Goal: Transaction & Acquisition: Purchase product/service

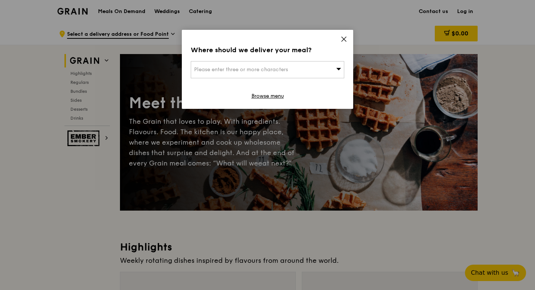
click at [342, 39] on icon at bounding box center [343, 39] width 7 height 7
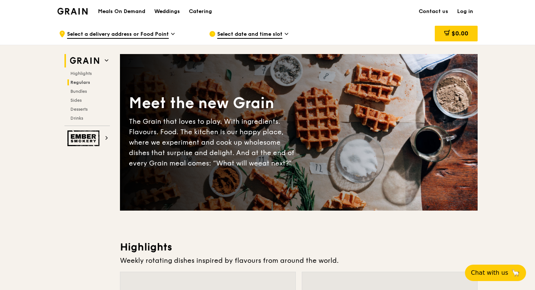
click at [85, 80] on span "Regulars" at bounding box center [80, 82] width 20 height 5
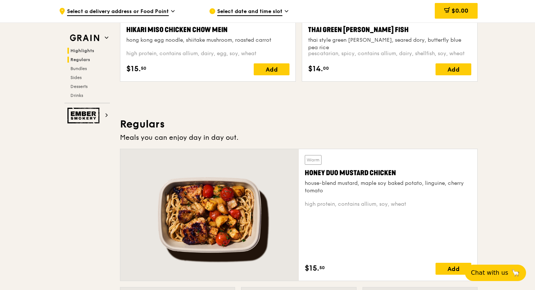
scroll to position [483, 0]
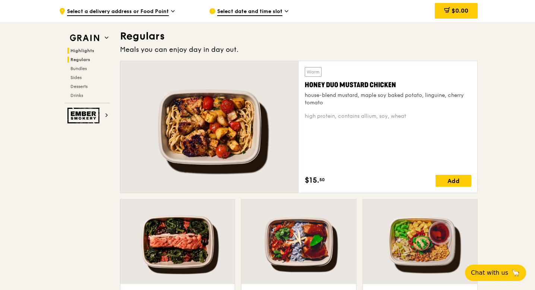
click at [80, 48] on span "Highlights" at bounding box center [82, 50] width 24 height 5
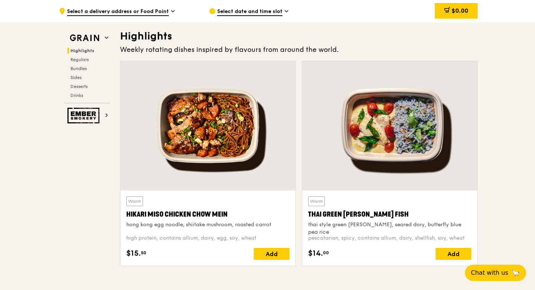
scroll to position [210, 0]
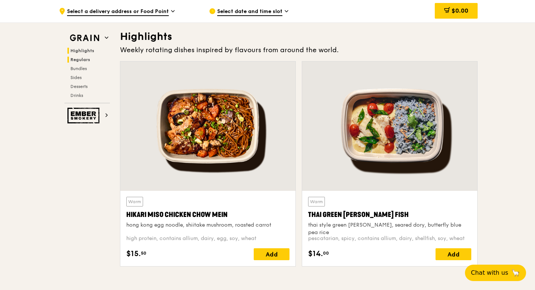
click at [79, 57] on span "Regulars" at bounding box center [80, 59] width 20 height 5
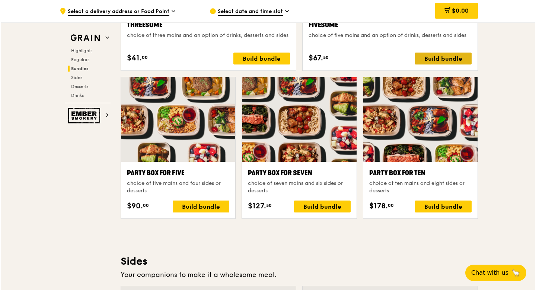
scroll to position [1437, 0]
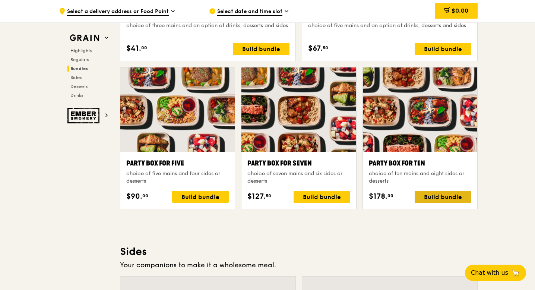
click at [439, 193] on div "Build bundle" at bounding box center [442, 197] width 57 height 12
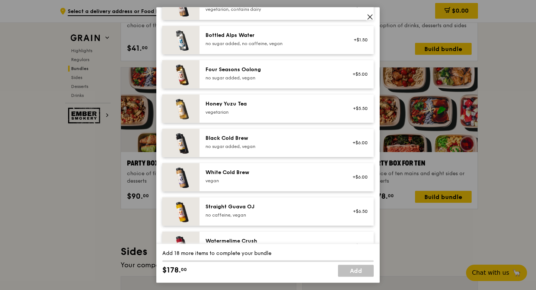
scroll to position [875, 0]
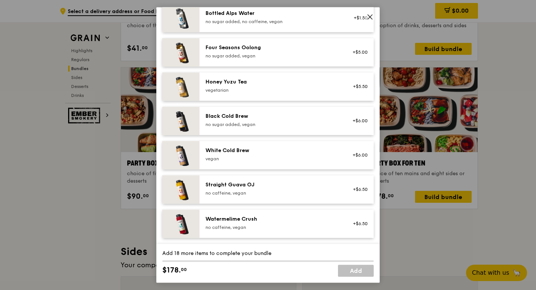
click at [371, 15] on icon at bounding box center [370, 16] width 7 height 7
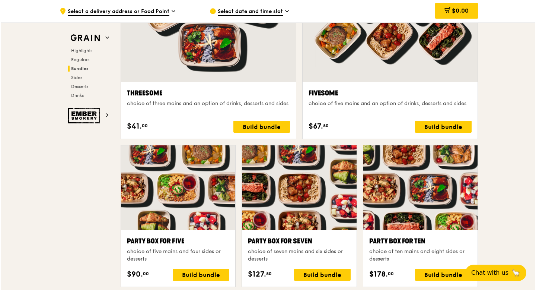
scroll to position [1358, 0]
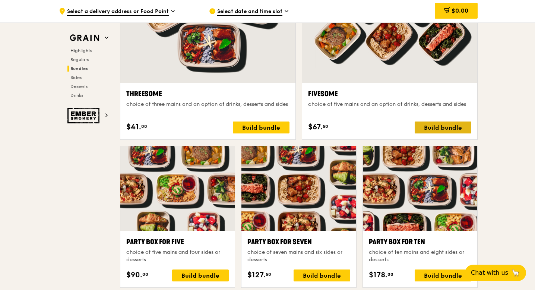
click at [433, 125] on div "Build bundle" at bounding box center [442, 127] width 57 height 12
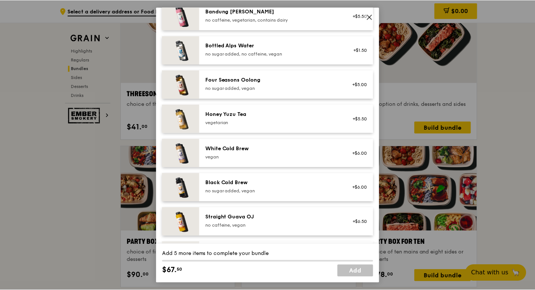
scroll to position [843, 0]
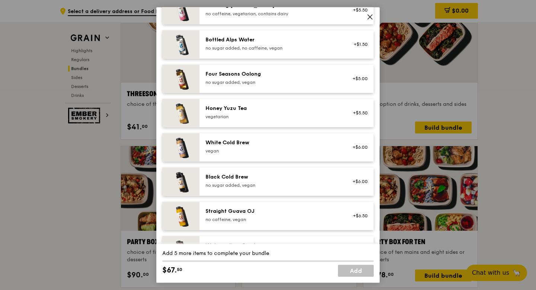
click at [371, 17] on icon at bounding box center [370, 16] width 7 height 7
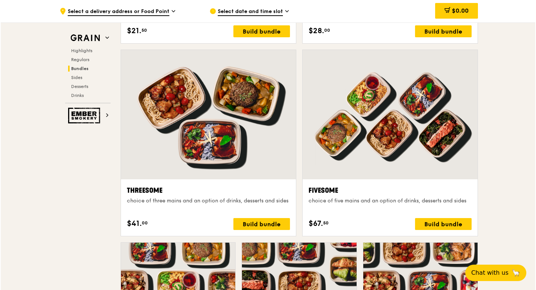
scroll to position [1261, 0]
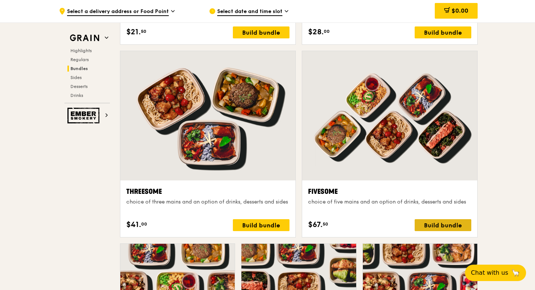
click at [442, 222] on div "Build bundle" at bounding box center [442, 225] width 57 height 12
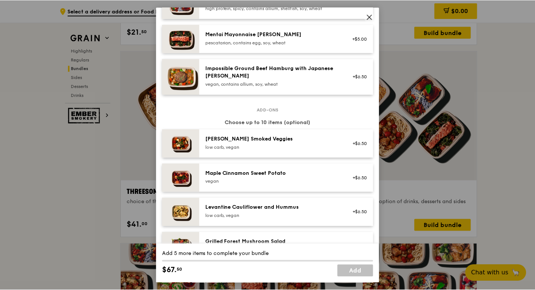
scroll to position [296, 0]
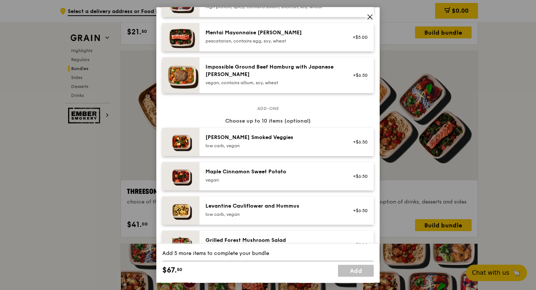
click at [368, 18] on icon at bounding box center [370, 16] width 7 height 7
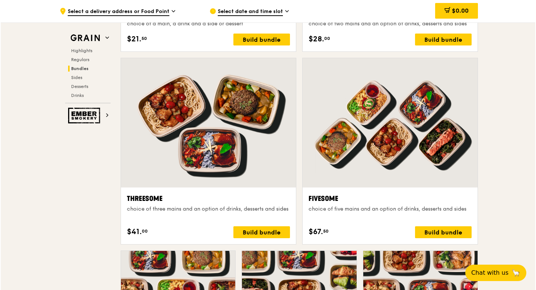
scroll to position [1251, 0]
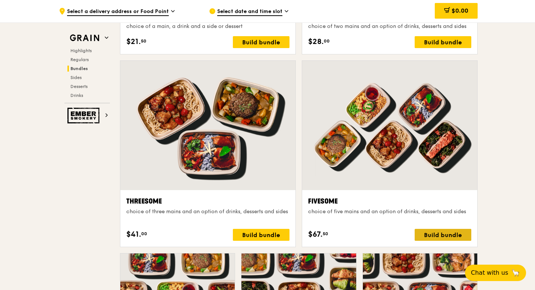
click at [438, 233] on div "Build bundle" at bounding box center [442, 235] width 57 height 12
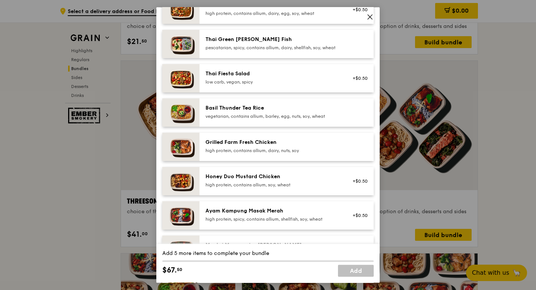
scroll to position [0, 0]
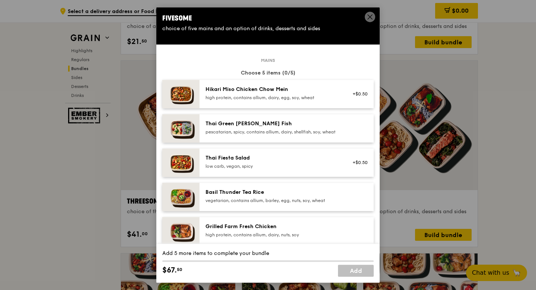
click at [370, 15] on icon at bounding box center [370, 16] width 7 height 7
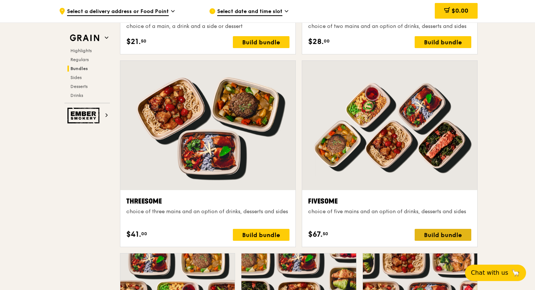
click at [436, 233] on div "Build bundle" at bounding box center [442, 235] width 57 height 12
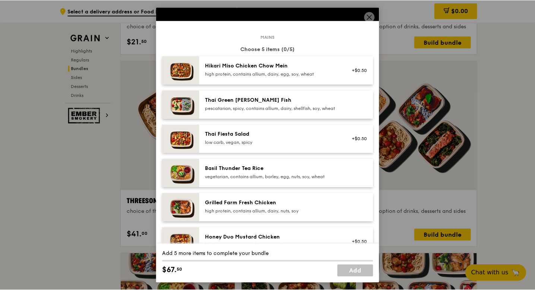
scroll to position [24, 0]
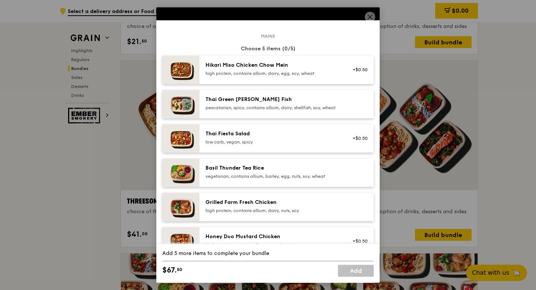
click at [370, 17] on icon at bounding box center [370, 17] width 4 height 4
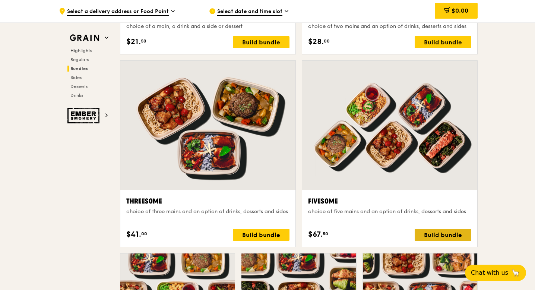
click at [425, 233] on div "Build bundle" at bounding box center [442, 235] width 57 height 12
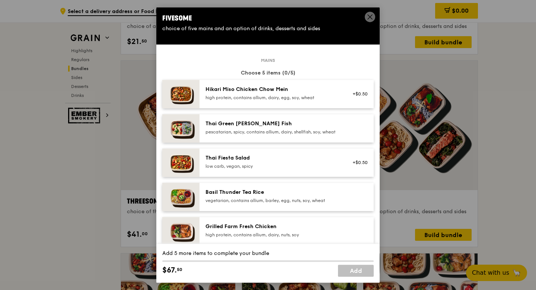
click at [369, 16] on icon at bounding box center [370, 16] width 7 height 7
